Goal: Transaction & Acquisition: Purchase product/service

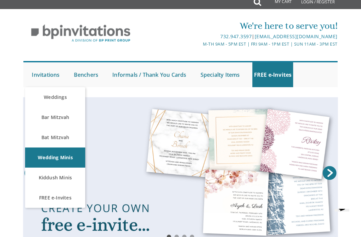
click at [40, 71] on link "Invitations" at bounding box center [45, 74] width 31 height 25
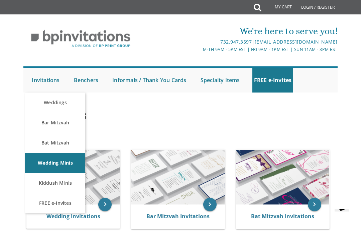
click at [70, 122] on link "Bar Mitzvah" at bounding box center [55, 122] width 60 height 20
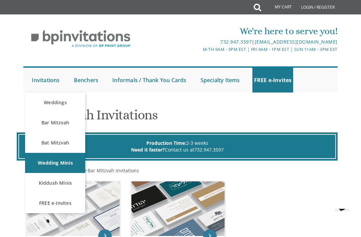
click at [46, 137] on link "Bat Mitzvah" at bounding box center [55, 143] width 60 height 20
click at [42, 140] on link "Bat Mitzvah" at bounding box center [55, 143] width 60 height 20
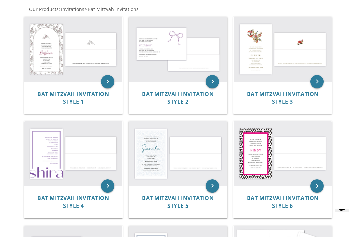
scroll to position [161, 0]
click at [36, 64] on img at bounding box center [73, 49] width 98 height 65
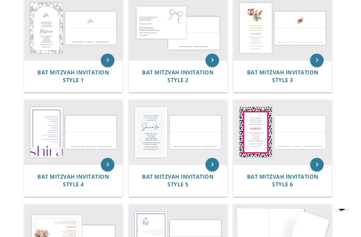
click at [149, 141] on img at bounding box center [178, 132] width 98 height 65
click at [147, 144] on img at bounding box center [178, 132] width 98 height 65
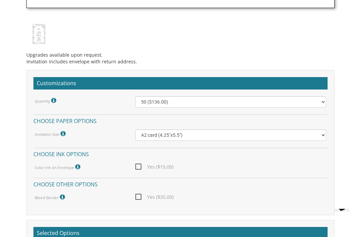
scroll to position [526, 0]
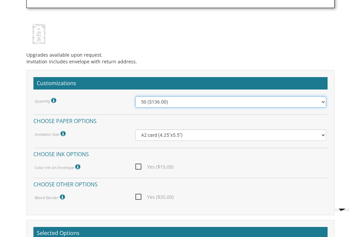
click at [309, 98] on select "50 ($136.00) 100 ($152.00) 150 ($178.00) 200 ($195.00)" at bounding box center [231, 101] width 191 height 11
select select "200"
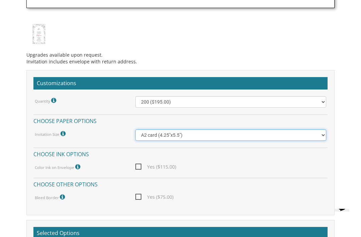
click at [138, 136] on select "A2 card (4.25"x5.5") Princess card (5.5"x8.5") A7 card (5"x7")" at bounding box center [231, 134] width 191 height 11
select select "Princess card (5.5"x8.5")"
click at [145, 135] on select "A2 card (4.25"x5.5") Princess card (5.5"x8.5") A7 card (5"x7")" at bounding box center [231, 134] width 191 height 11
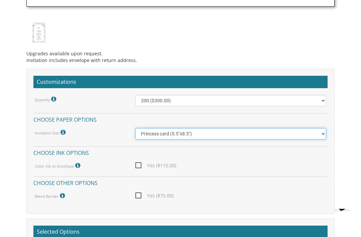
click at [142, 136] on select "A2 card (4.25"x5.5") Princess card (5.5"x8.5") A7 card (5"x7")" at bounding box center [231, 133] width 191 height 11
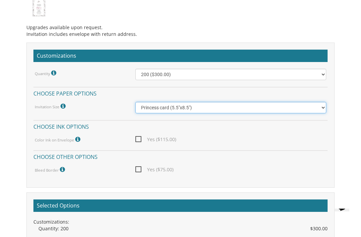
scroll to position [555, 0]
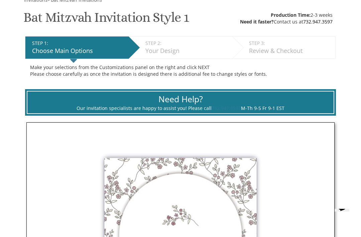
scroll to position [104, 0]
